Goal: Task Accomplishment & Management: Manage account settings

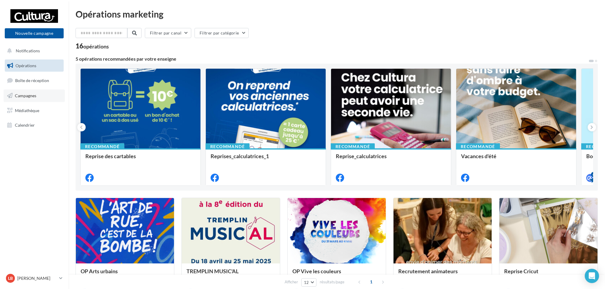
click at [30, 96] on span "Campagnes" at bounding box center [25, 95] width 21 height 5
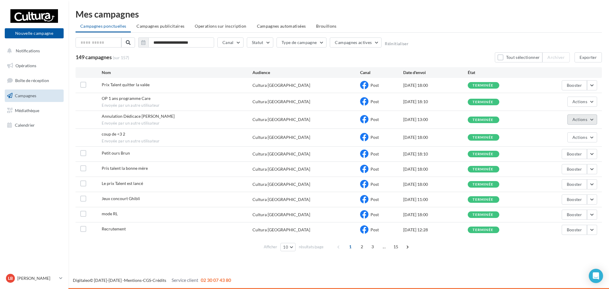
click at [589, 117] on button "Actions" at bounding box center [583, 120] width 30 height 10
click at [609, 150] on div "**********" at bounding box center [338, 132] width 541 height 245
click at [591, 137] on button "Actions" at bounding box center [583, 137] width 30 height 10
click at [568, 150] on button "Voir les résultats" at bounding box center [568, 151] width 60 height 15
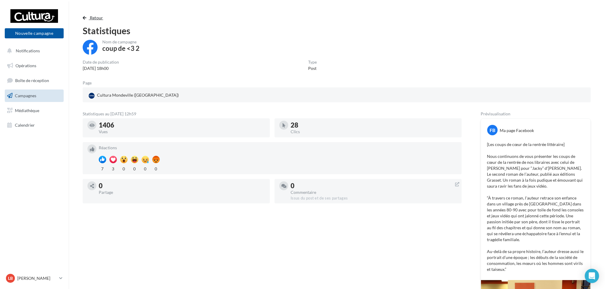
click at [85, 16] on span "button" at bounding box center [85, 18] width 4 height 4
